Goal: Information Seeking & Learning: Find specific fact

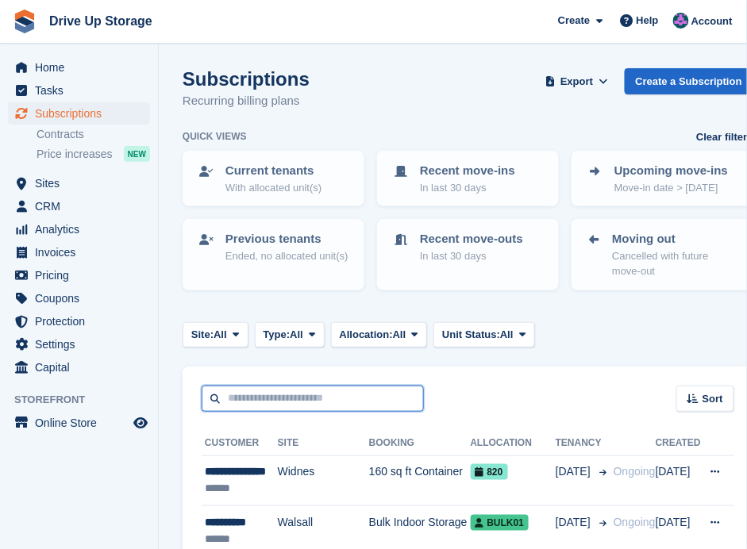
click at [341, 403] on input "text" at bounding box center [313, 399] width 222 height 26
type input "*****"
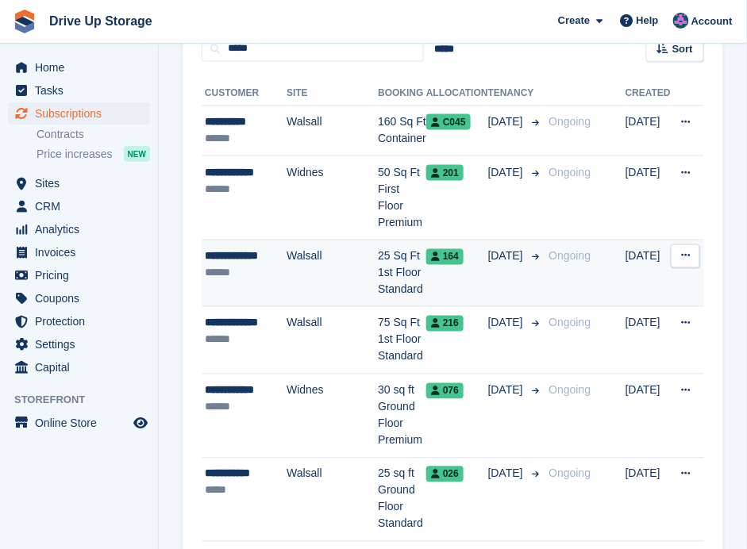
scroll to position [423, 0]
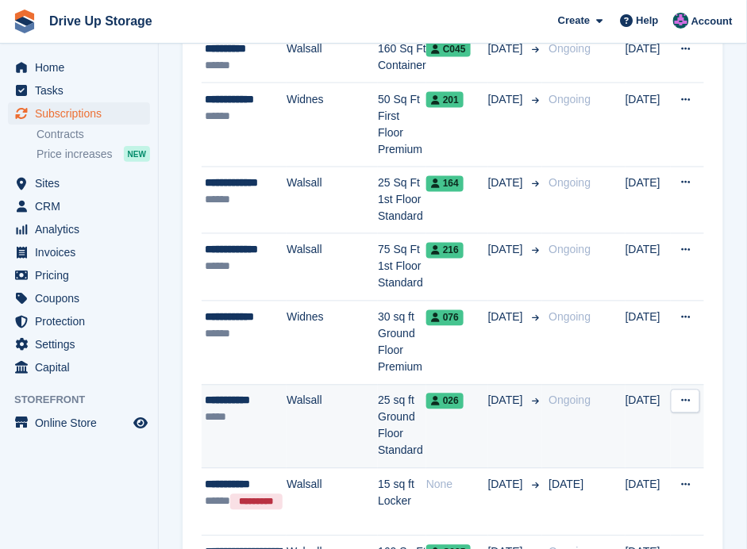
click at [319, 385] on td "Walsall" at bounding box center [332, 427] width 91 height 84
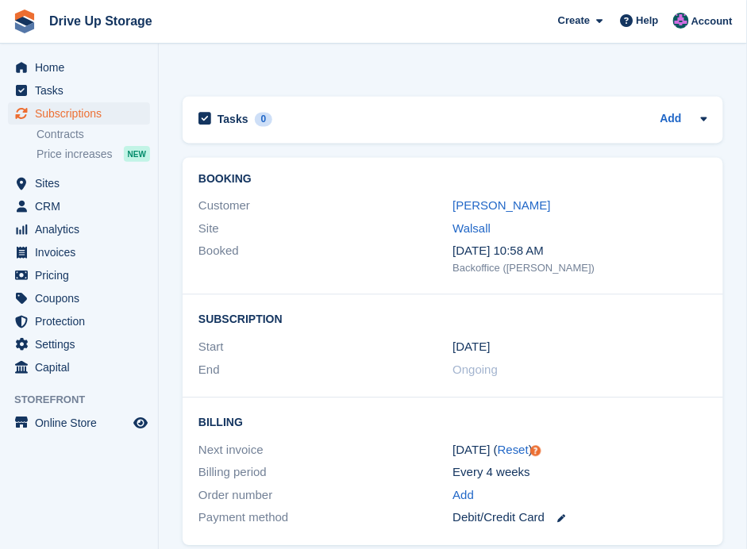
scroll to position [1746, 0]
click at [495, 198] on link "Jason Smith" at bounding box center [502, 204] width 98 height 13
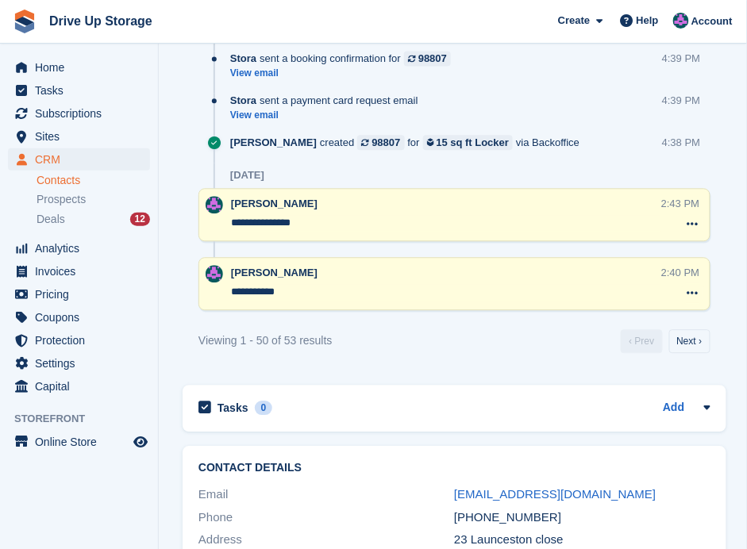
scroll to position [3069, 0]
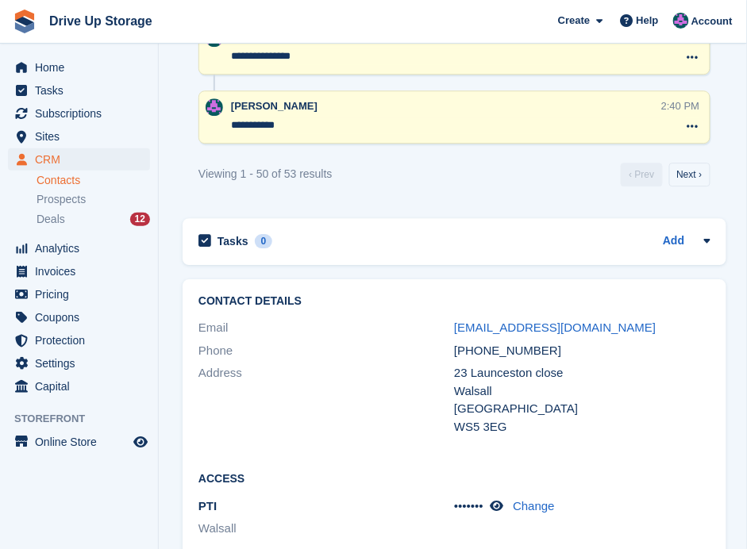
scroll to position [3175, 0]
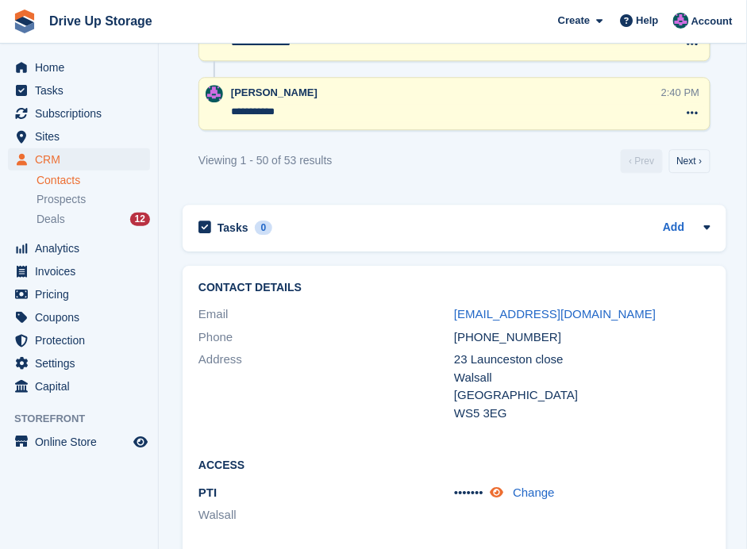
click at [502, 487] on icon at bounding box center [496, 493] width 13 height 12
